Goal: Task Accomplishment & Management: Use online tool/utility

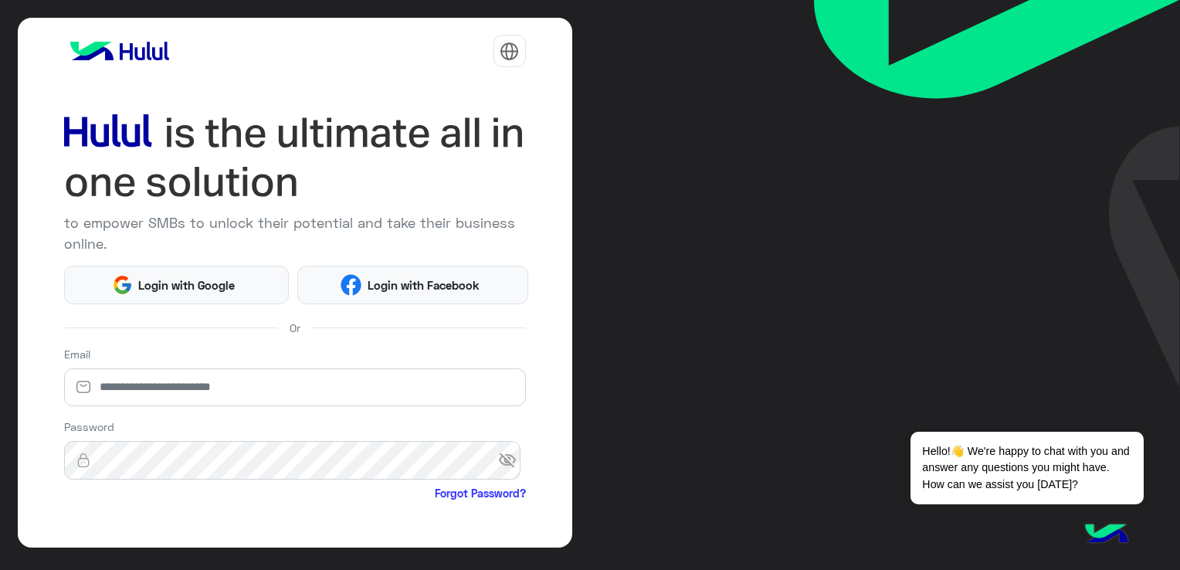
scroll to position [125, 0]
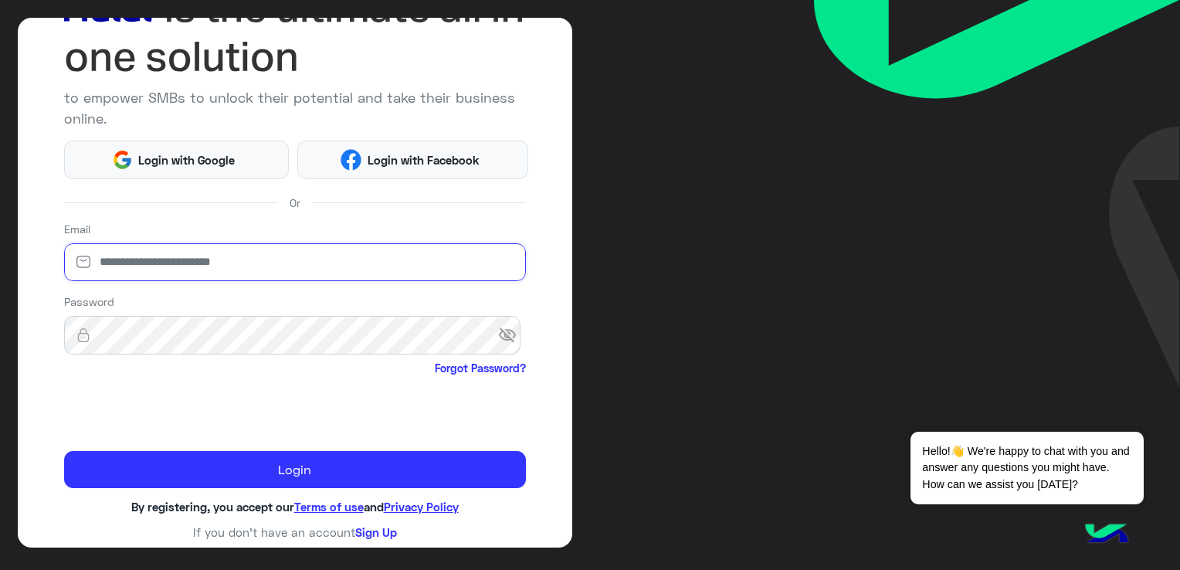
click at [204, 273] on input "email" at bounding box center [295, 262] width 462 height 39
type input "**********"
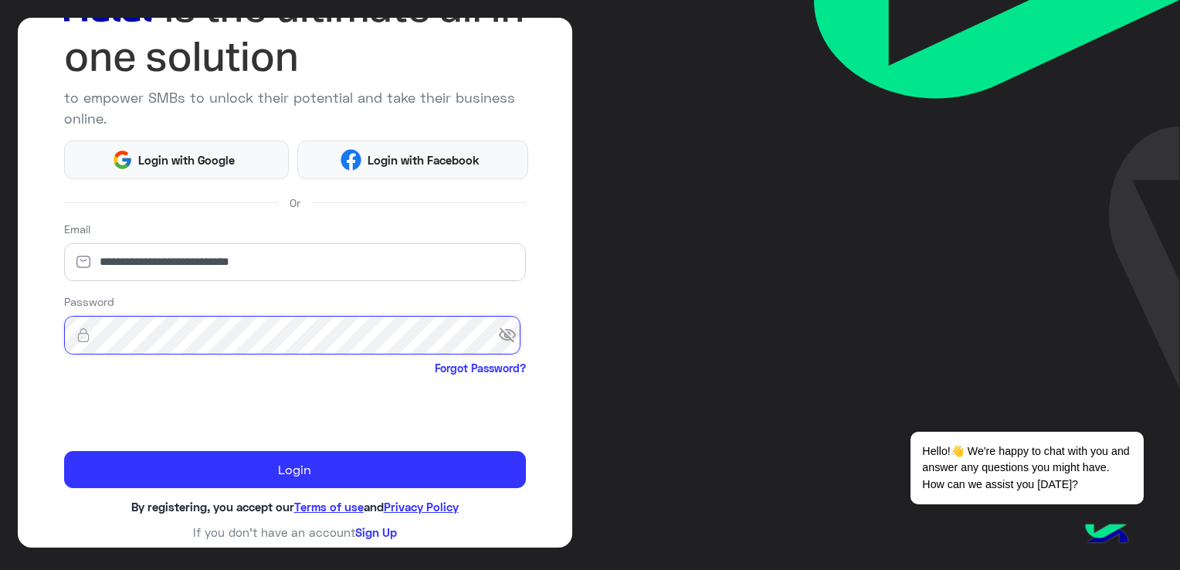
click at [64, 451] on button "Login" at bounding box center [295, 469] width 462 height 37
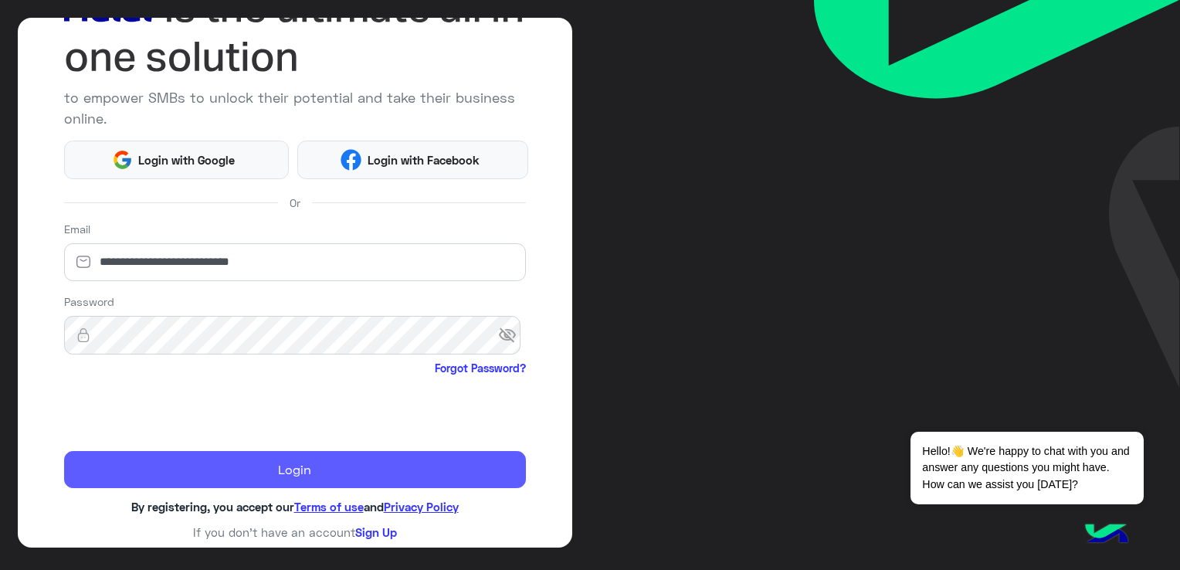
click at [267, 466] on button "Login" at bounding box center [295, 469] width 462 height 37
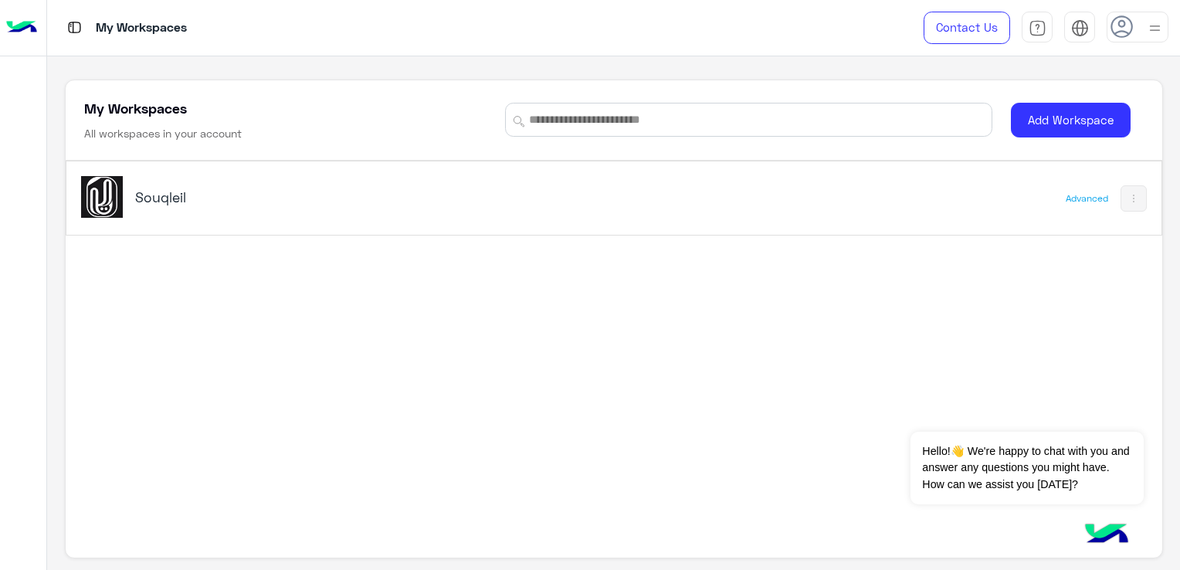
click at [104, 195] on img at bounding box center [102, 197] width 42 height 42
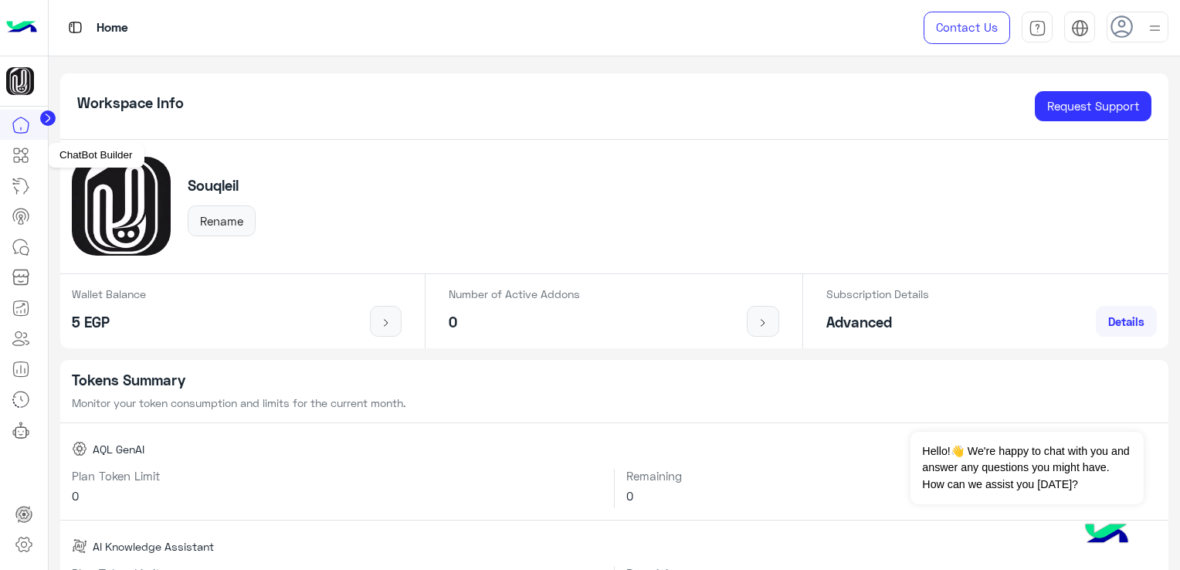
click at [23, 155] on icon at bounding box center [21, 155] width 19 height 19
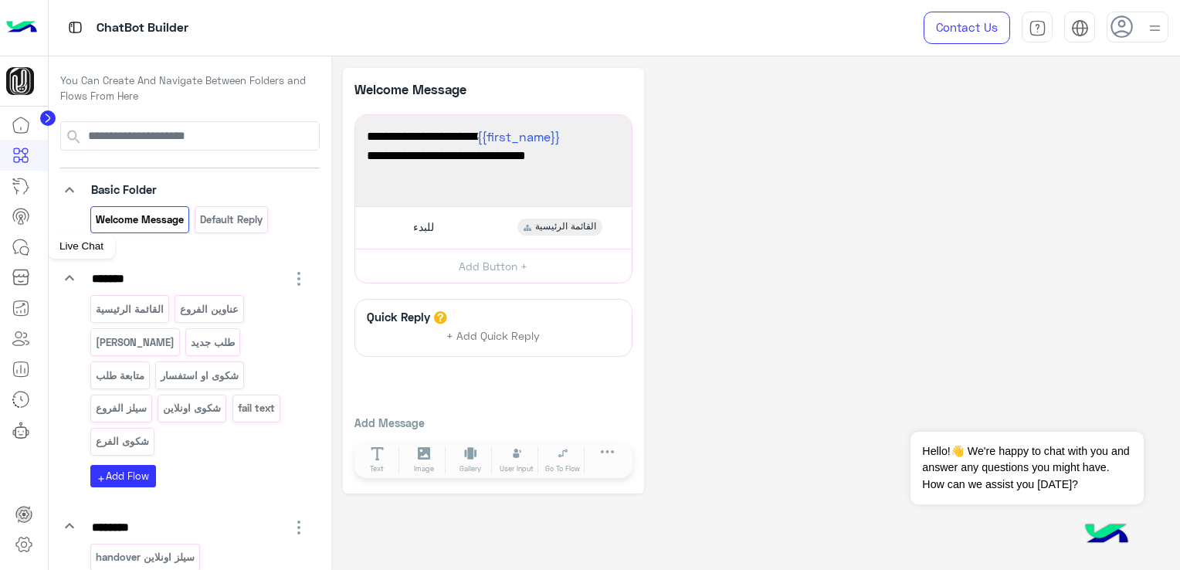
click at [18, 253] on icon at bounding box center [21, 247] width 19 height 19
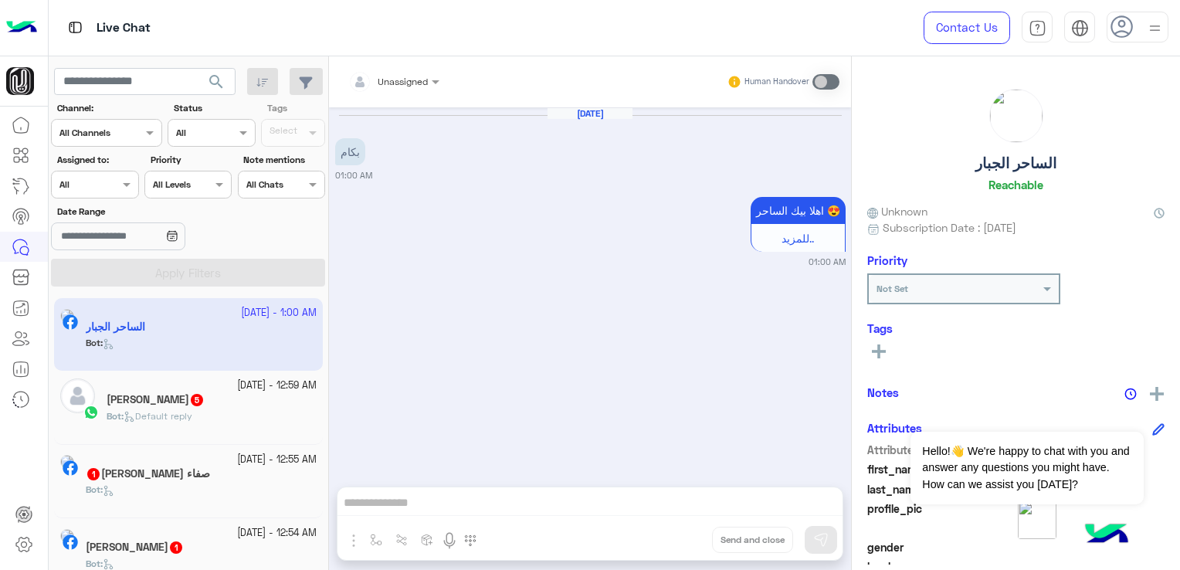
click at [546, 326] on div "[DATE] بكام 01:00 AM اهلا بيك الساحر 😍 للمزيد.. 01:00 AM" at bounding box center [590, 289] width 522 height 364
click at [573, 321] on div "[DATE] بكام 01:00 AM اهلا بيك الساحر 😍 للمزيد.. 01:00 AM" at bounding box center [590, 289] width 522 height 364
